Goal: Contribute content: Contribute content

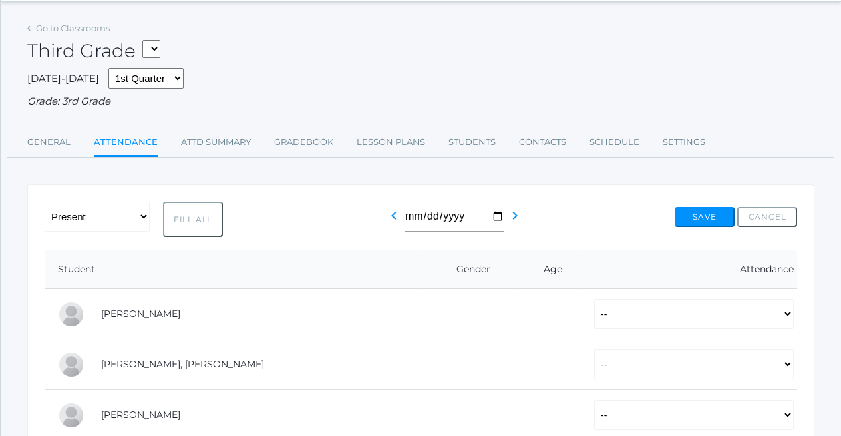
scroll to position [54, 0]
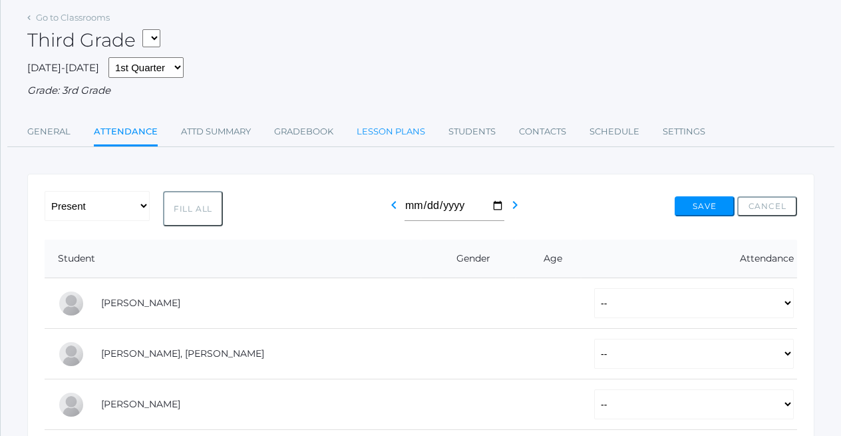
click at [396, 133] on link "Lesson Plans" at bounding box center [390, 131] width 68 height 27
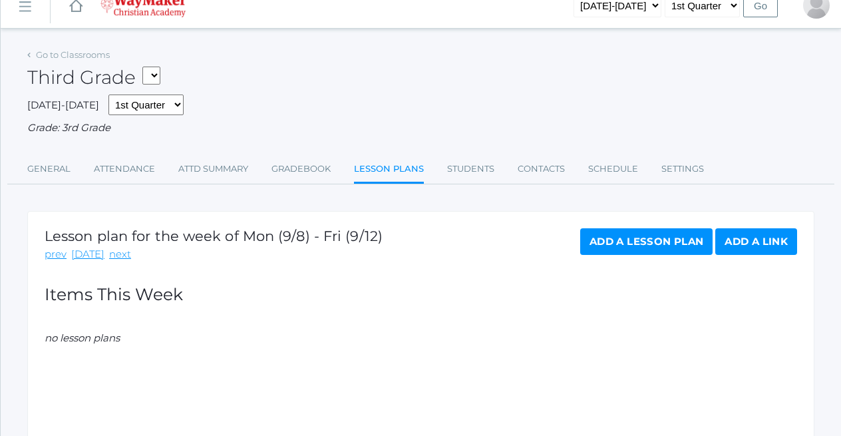
scroll to position [19, 0]
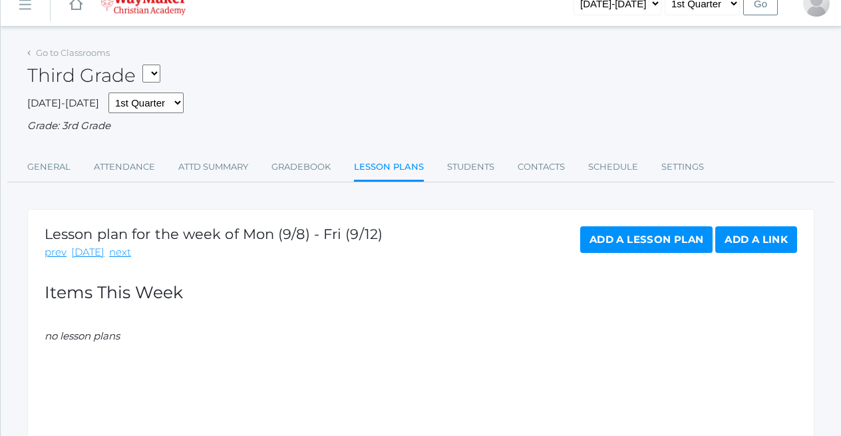
select select "2534"
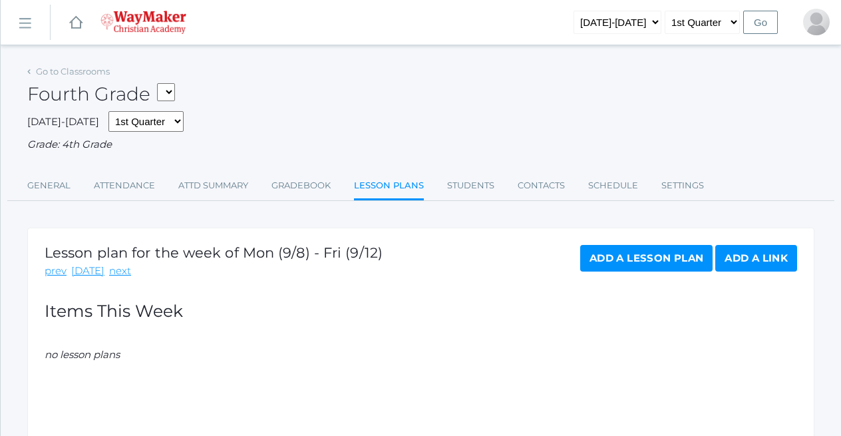
select select "2535"
click at [307, 181] on link "Gradebook" at bounding box center [300, 185] width 59 height 27
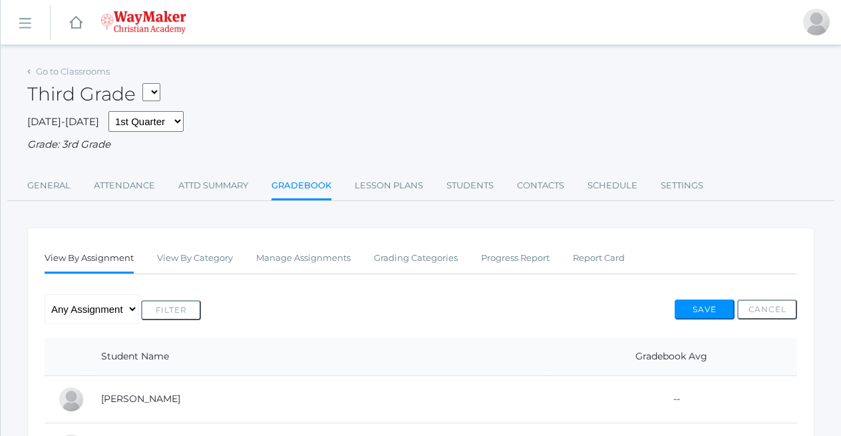
scroll to position [2, 0]
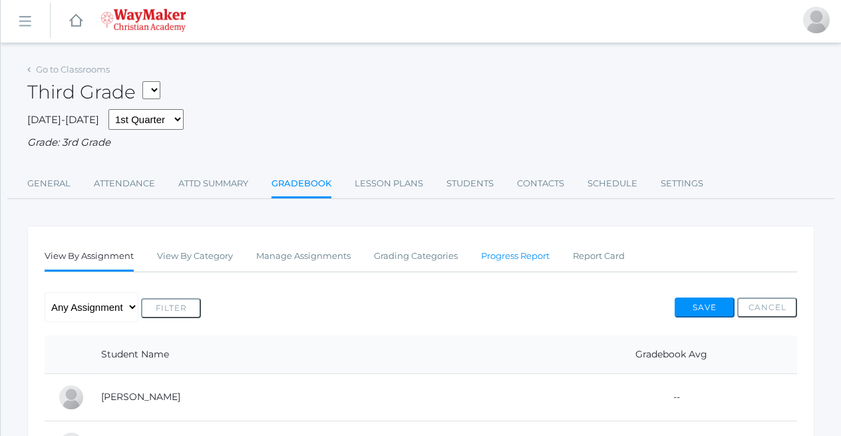
click at [513, 251] on link "Progress Report" at bounding box center [515, 256] width 68 height 27
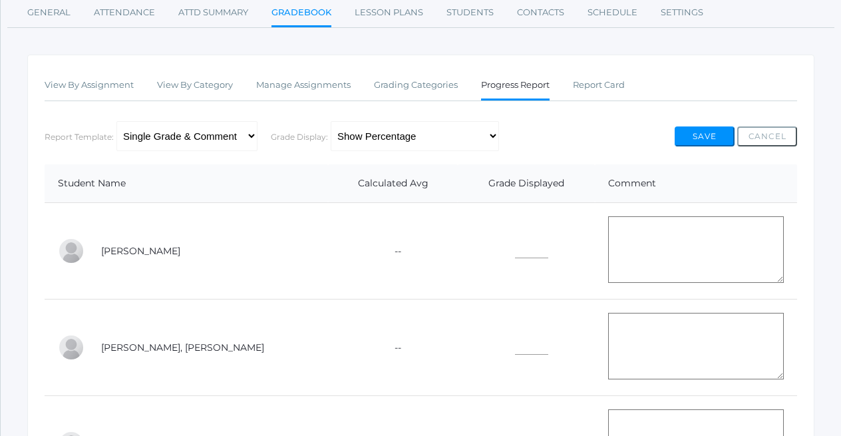
scroll to position [168, 0]
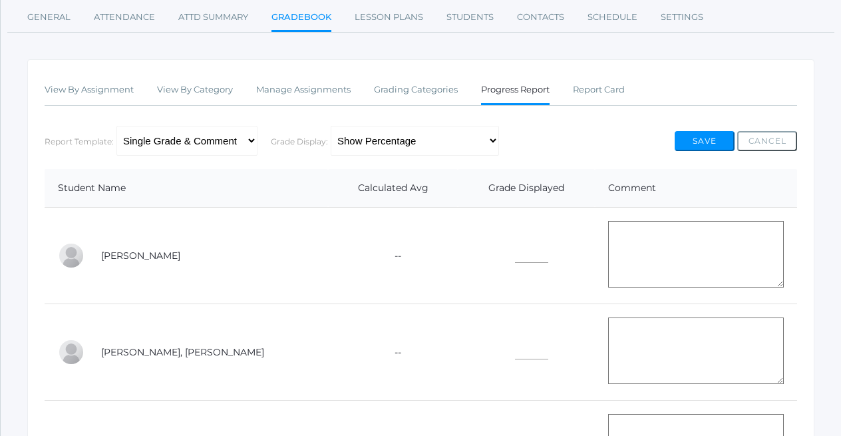
click at [370, 252] on td "--" at bounding box center [393, 255] width 130 height 96
click at [515, 249] on input"] "text" at bounding box center [531, 252] width 33 height 21
click at [541, 213] on td at bounding box center [526, 255] width 137 height 96
click at [595, 77] on link "Report Card" at bounding box center [599, 89] width 52 height 27
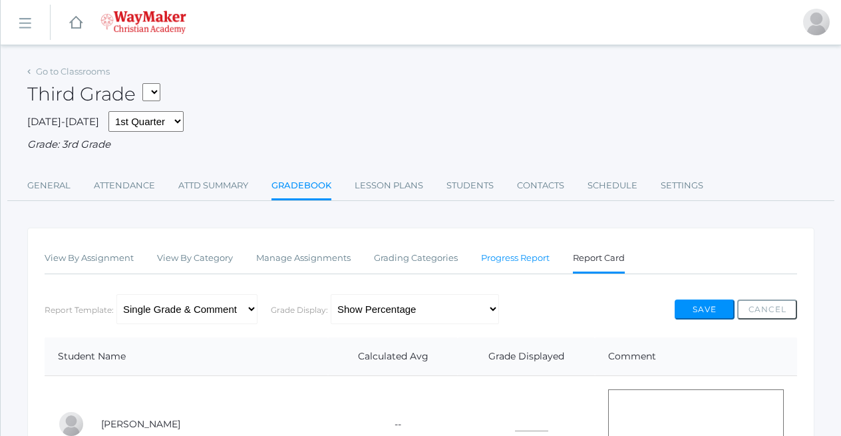
click at [511, 251] on link "Progress Report" at bounding box center [515, 258] width 68 height 27
click at [89, 257] on link "View By Assignment" at bounding box center [89, 258] width 89 height 27
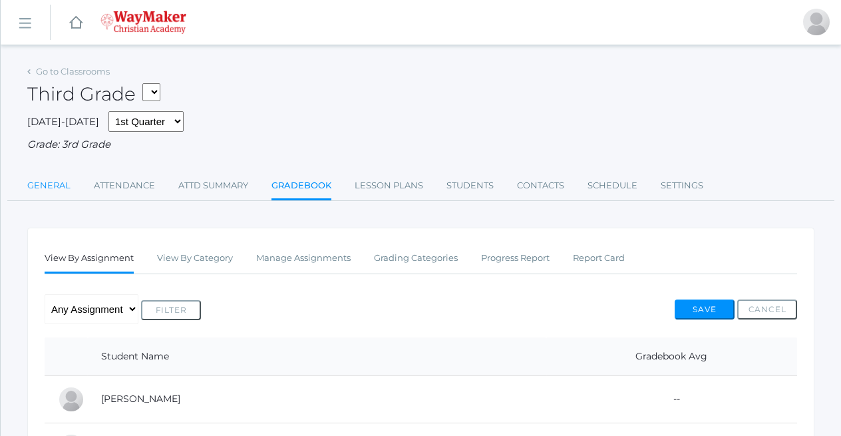
click at [61, 182] on link "General" at bounding box center [48, 185] width 43 height 27
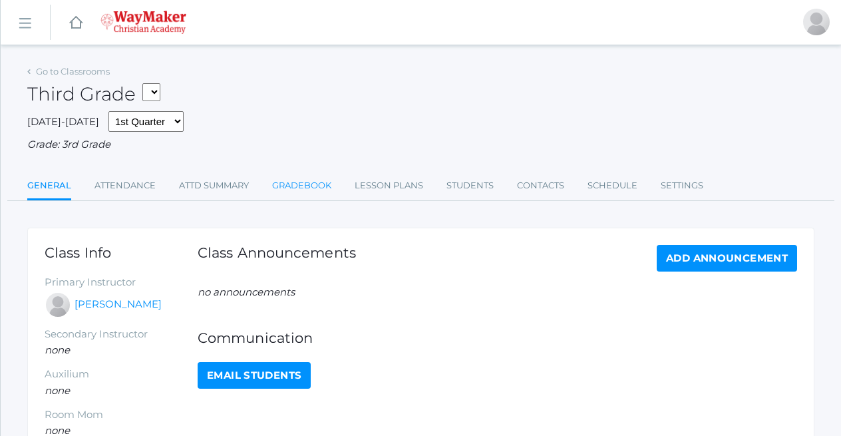
click at [313, 181] on link "Gradebook" at bounding box center [301, 185] width 59 height 27
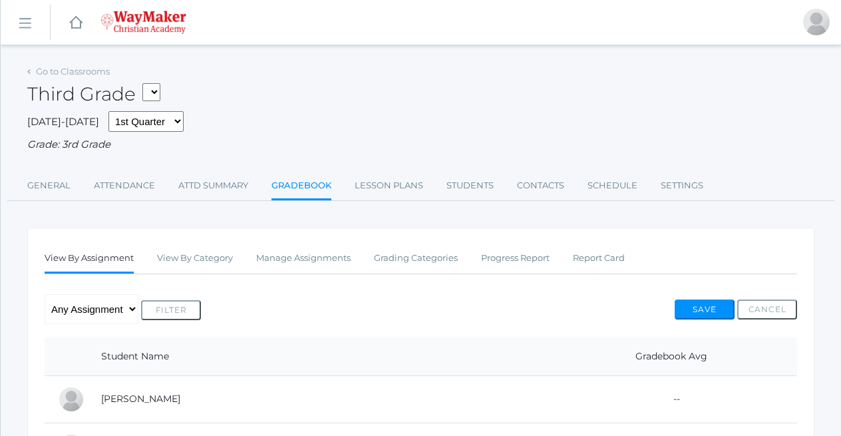
click at [411, 84] on div "Third Grade 04ELEM - Hiistory 4 4th Grade 04ELEM - Science 4 4th Grade 04ELEM -…" at bounding box center [420, 86] width 787 height 49
click at [385, 176] on link "Lesson Plans" at bounding box center [388, 185] width 68 height 27
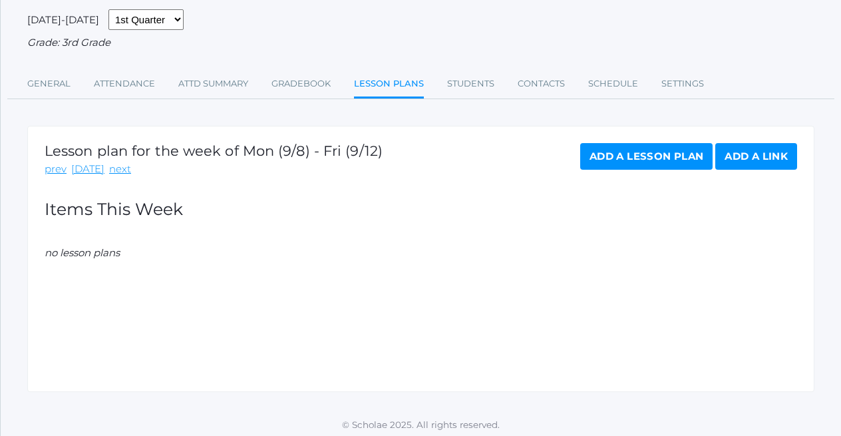
scroll to position [101, 0]
click at [618, 153] on link "Add a Lesson Plan" at bounding box center [646, 157] width 132 height 27
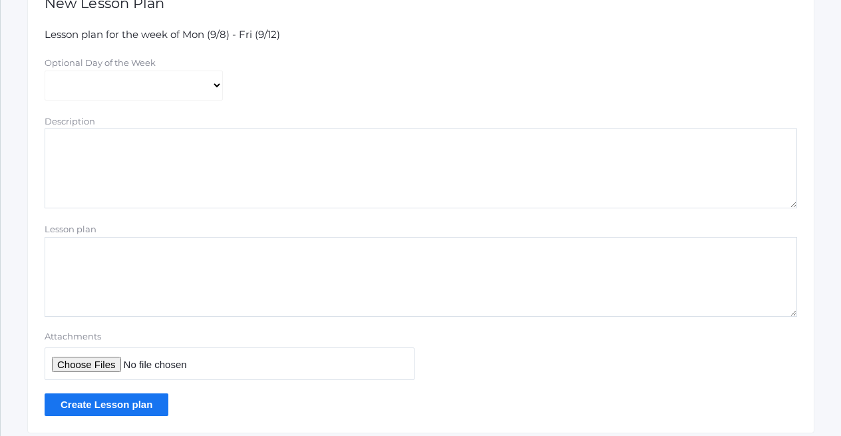
scroll to position [282, 0]
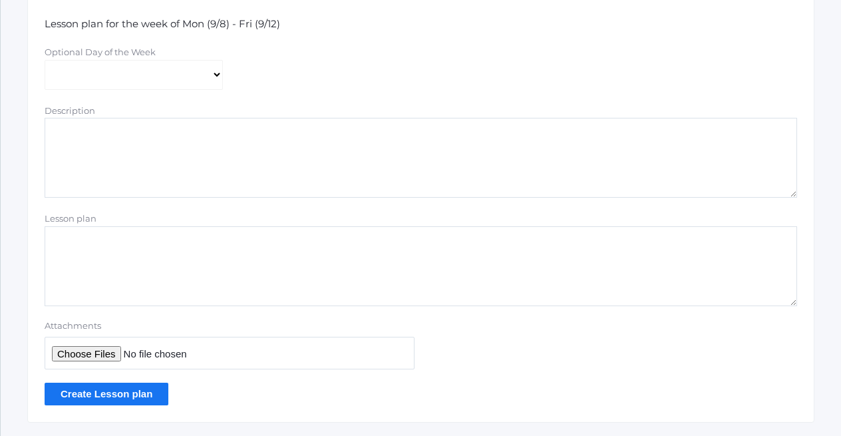
click at [276, 244] on textarea "Lesson plan" at bounding box center [421, 266] width 752 height 80
click at [284, 139] on textarea "Description" at bounding box center [421, 158] width 752 height 80
click at [199, 301] on form "Lesson plan for the week of Mon (9/8) - Fri (9/12) Optional Day of the Week [DA…" at bounding box center [421, 211] width 752 height 388
click at [219, 256] on textarea "Lesson plan" at bounding box center [421, 266] width 752 height 80
click at [180, 346] on input "Attachments" at bounding box center [230, 353] width 370 height 33
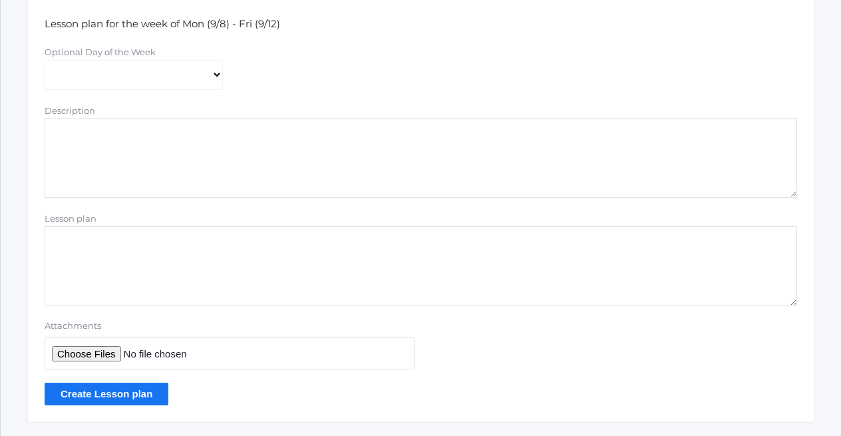
click at [424, 367] on form "Lesson plan for the week of Mon (9/8) - Fri (9/12) Optional Day of the Week [DA…" at bounding box center [421, 211] width 752 height 388
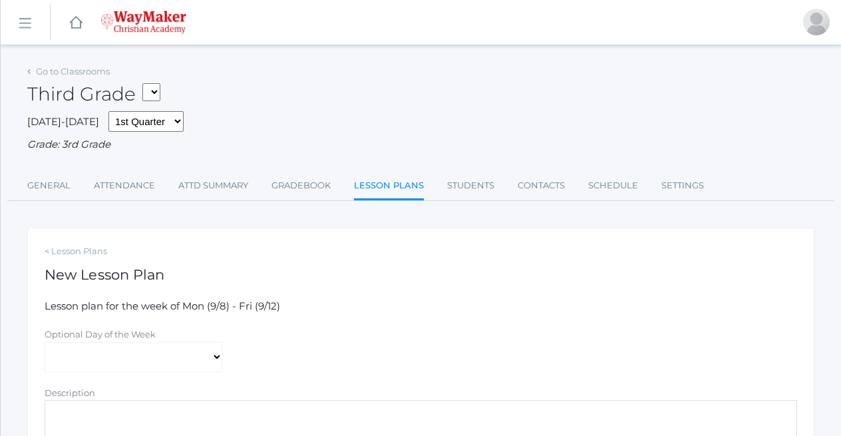
scroll to position [0, 0]
click at [304, 176] on link "Gradebook" at bounding box center [300, 185] width 59 height 27
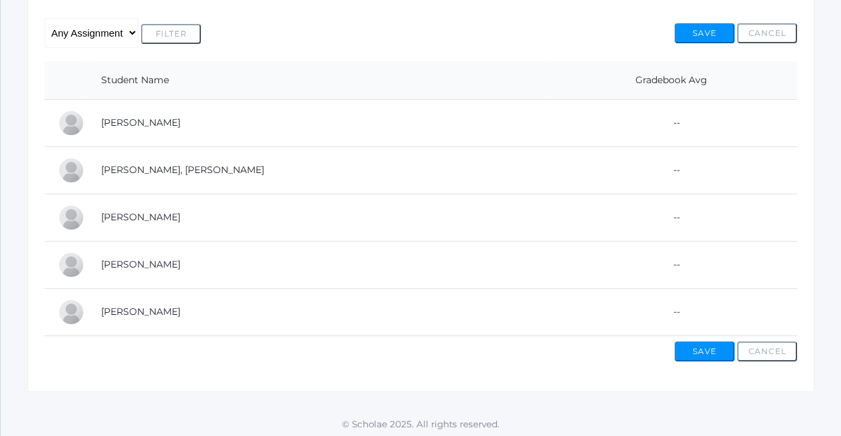
scroll to position [275, 0]
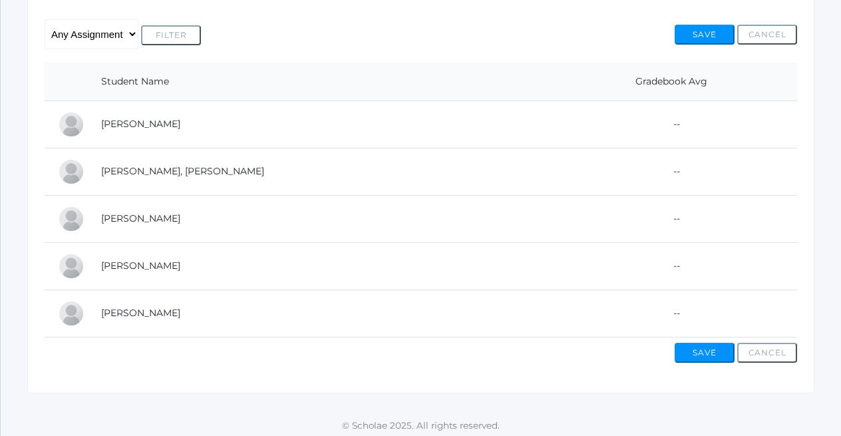
click at [265, 223] on td "[PERSON_NAME]" at bounding box center [317, 218] width 458 height 47
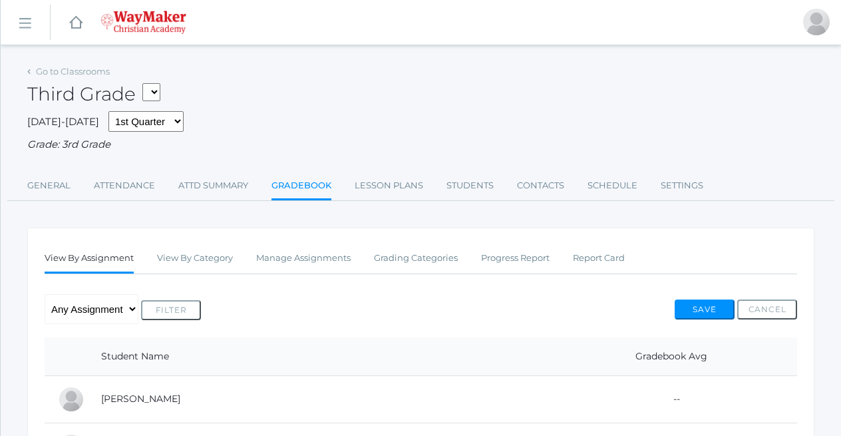
scroll to position [0, 0]
